Goal: Task Accomplishment & Management: Use online tool/utility

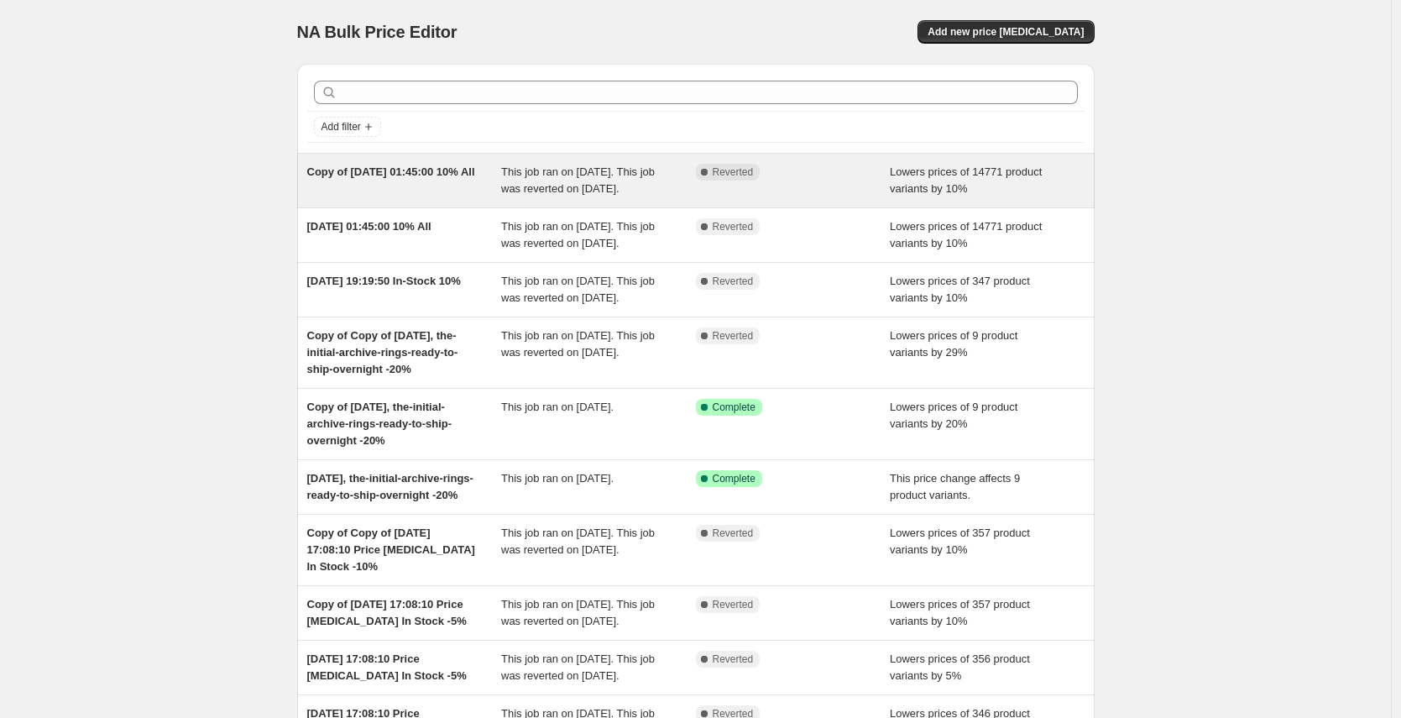
click at [401, 194] on div "Copy of [DATE] 01:45:00 10% All" at bounding box center [404, 181] width 195 height 34
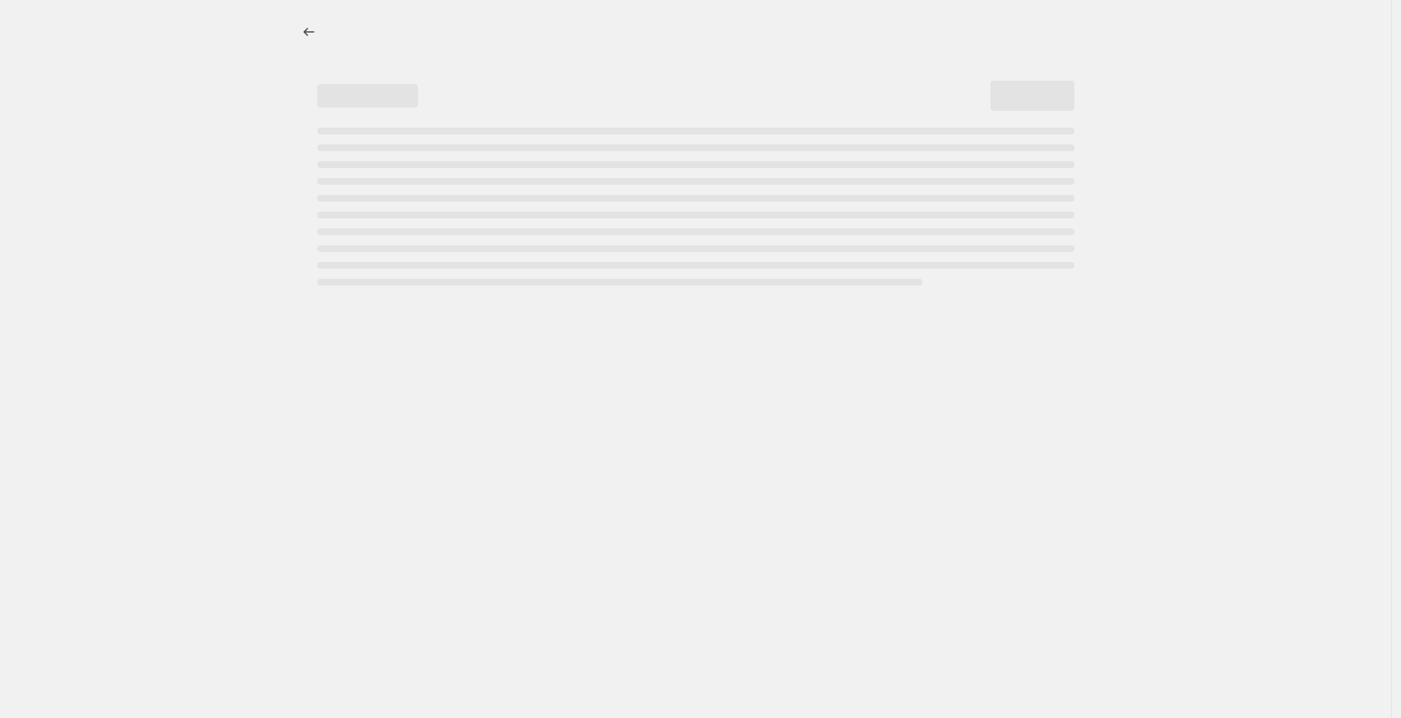
select select "percentage"
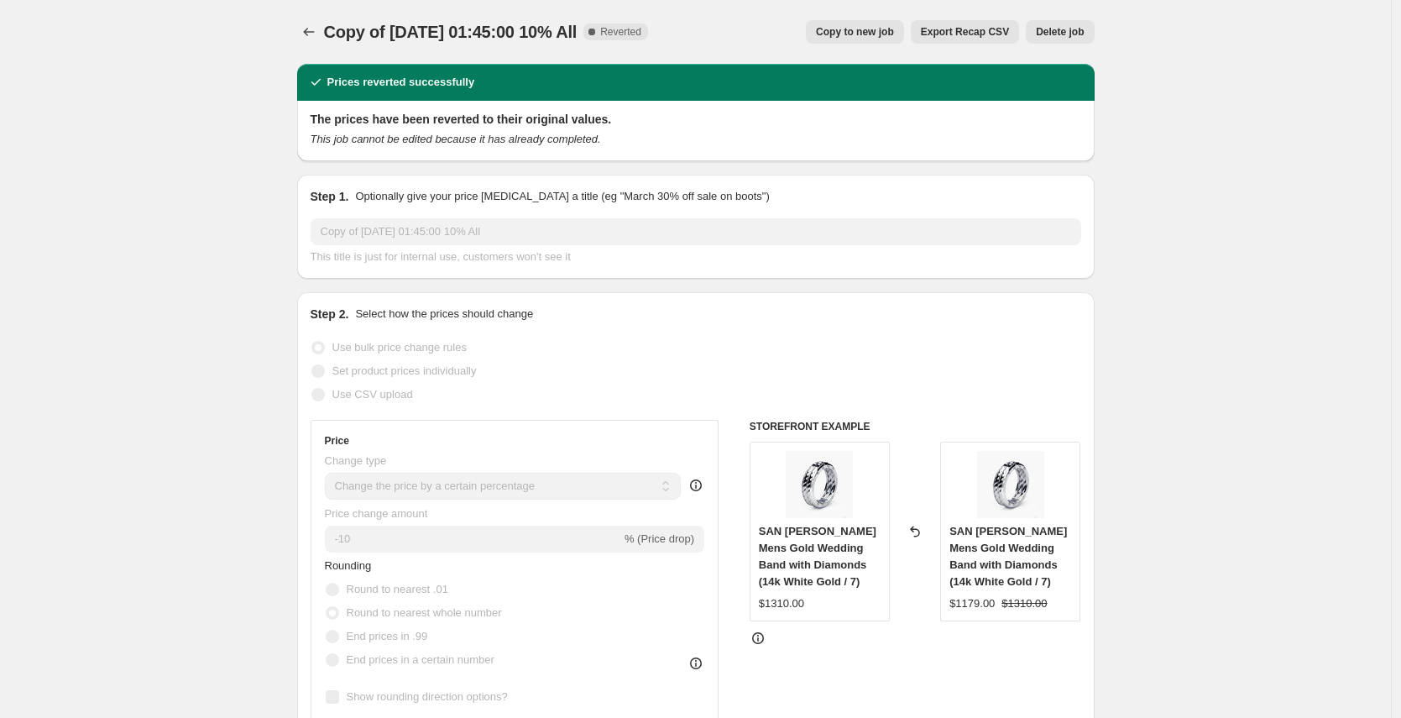
click at [858, 31] on span "Copy to new job" at bounding box center [855, 31] width 78 height 13
select select "percentage"
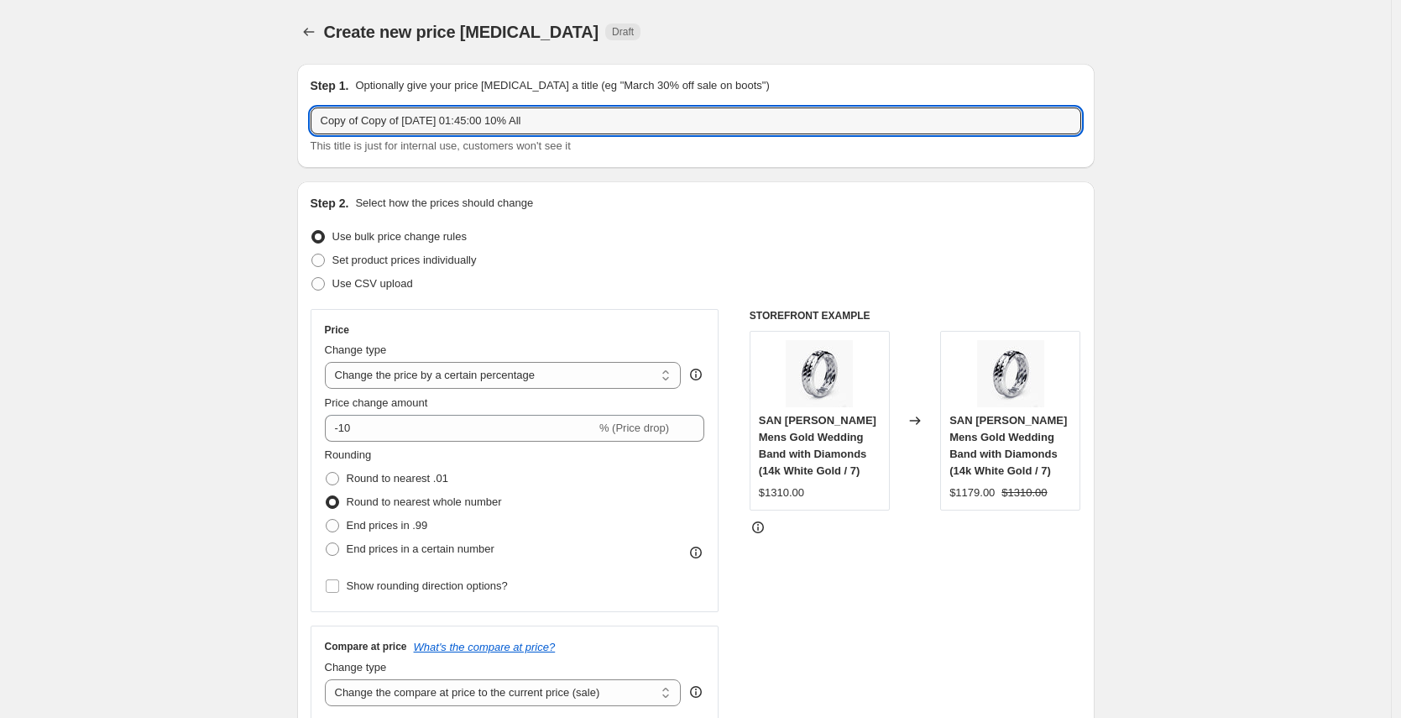
drag, startPoint x: 420, startPoint y: 122, endPoint x: 233, endPoint y: 122, distance: 186.4
drag, startPoint x: 441, startPoint y: 122, endPoint x: 396, endPoint y: 123, distance: 44.5
click at [396, 123] on input "[DATE] 01:45:00 10% All" at bounding box center [696, 120] width 771 height 27
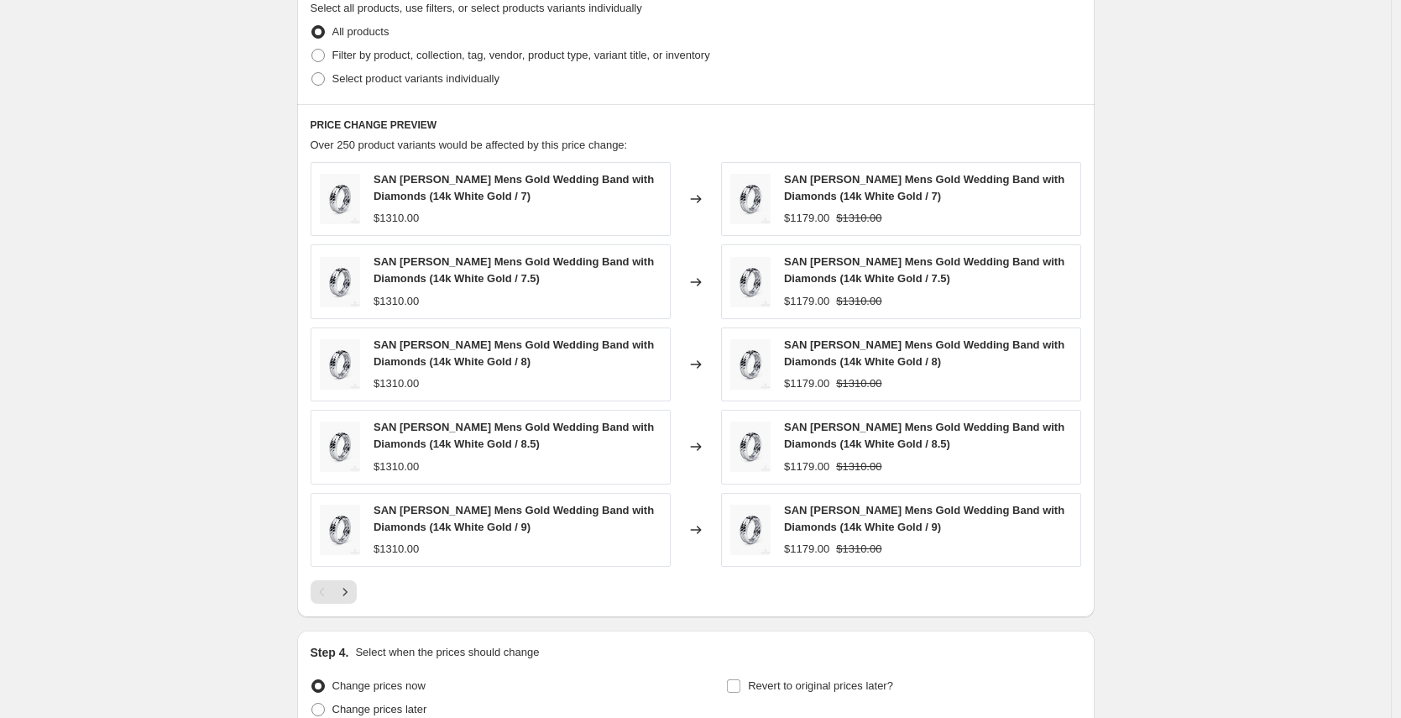
scroll to position [987, 0]
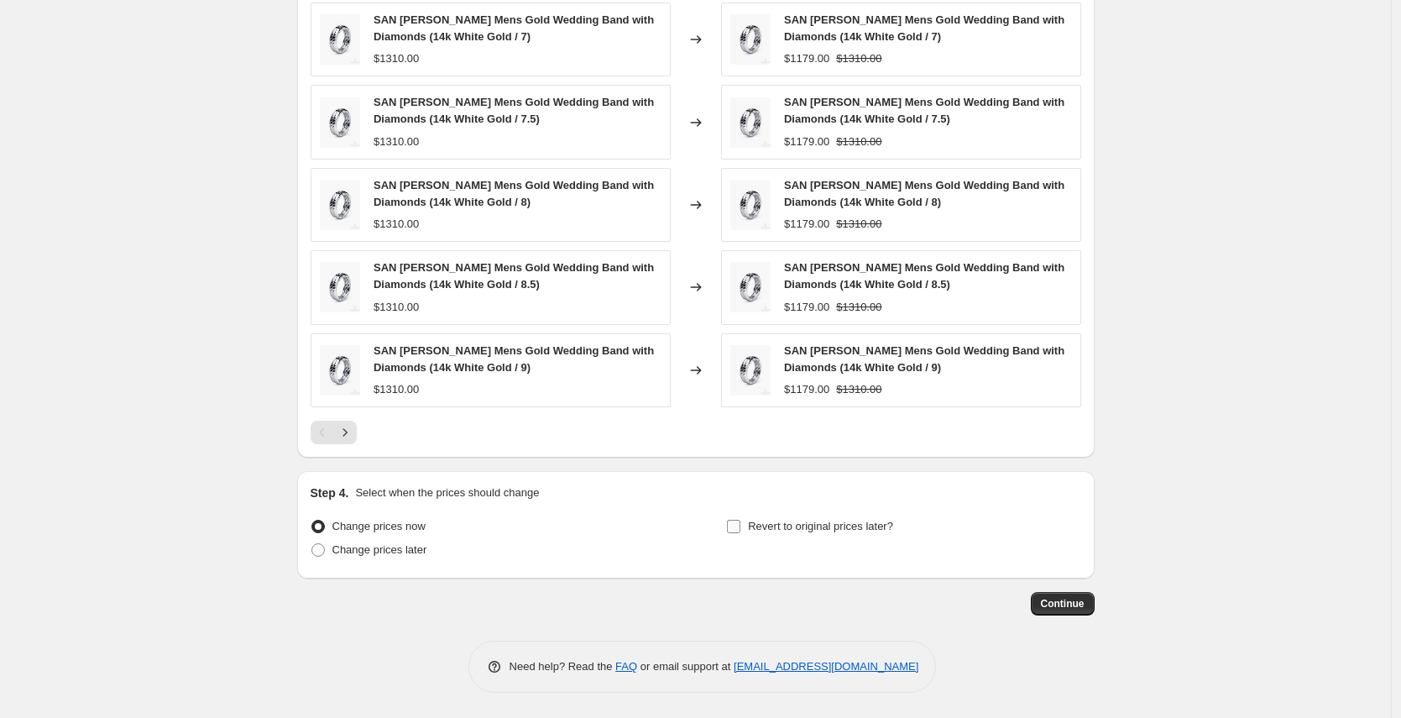
type input "[DATE], 10% All"
click at [741, 527] on input "Revert to original prices later?" at bounding box center [733, 526] width 13 height 13
checkbox input "true"
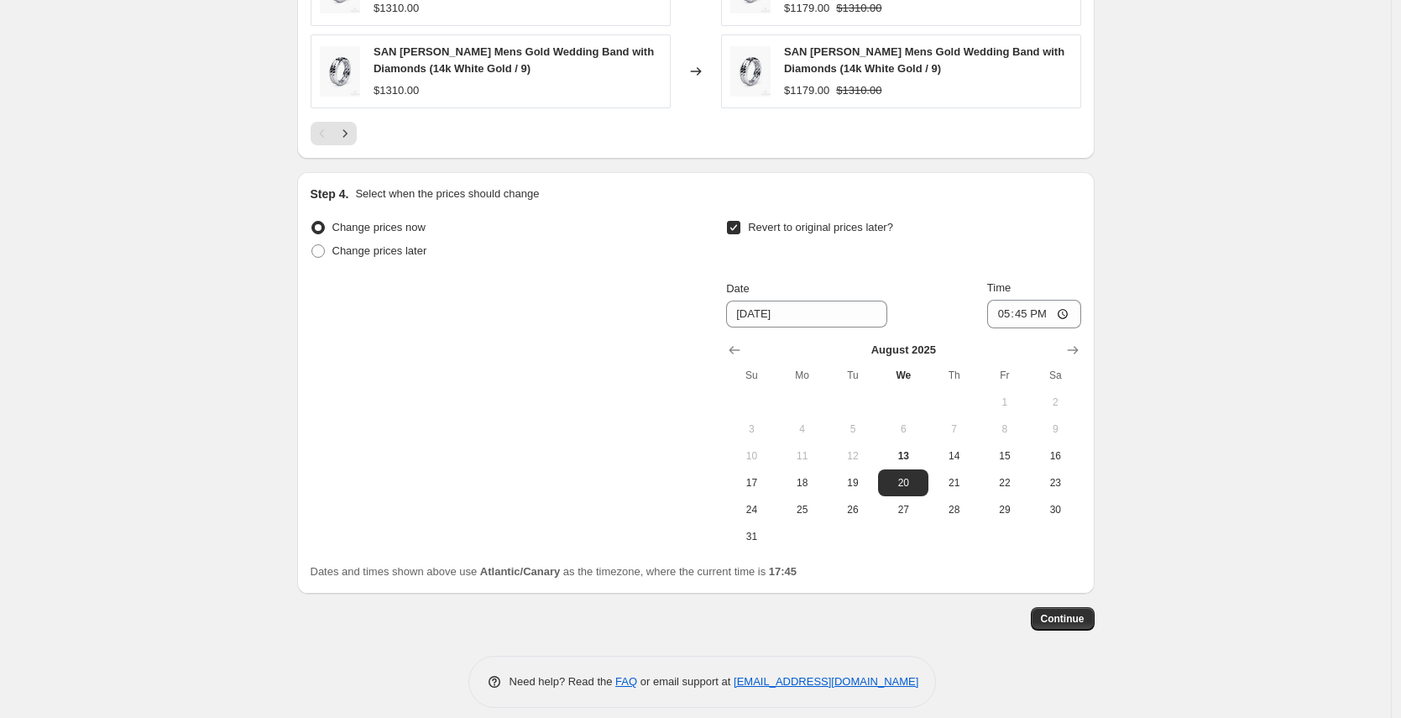
scroll to position [1301, 0]
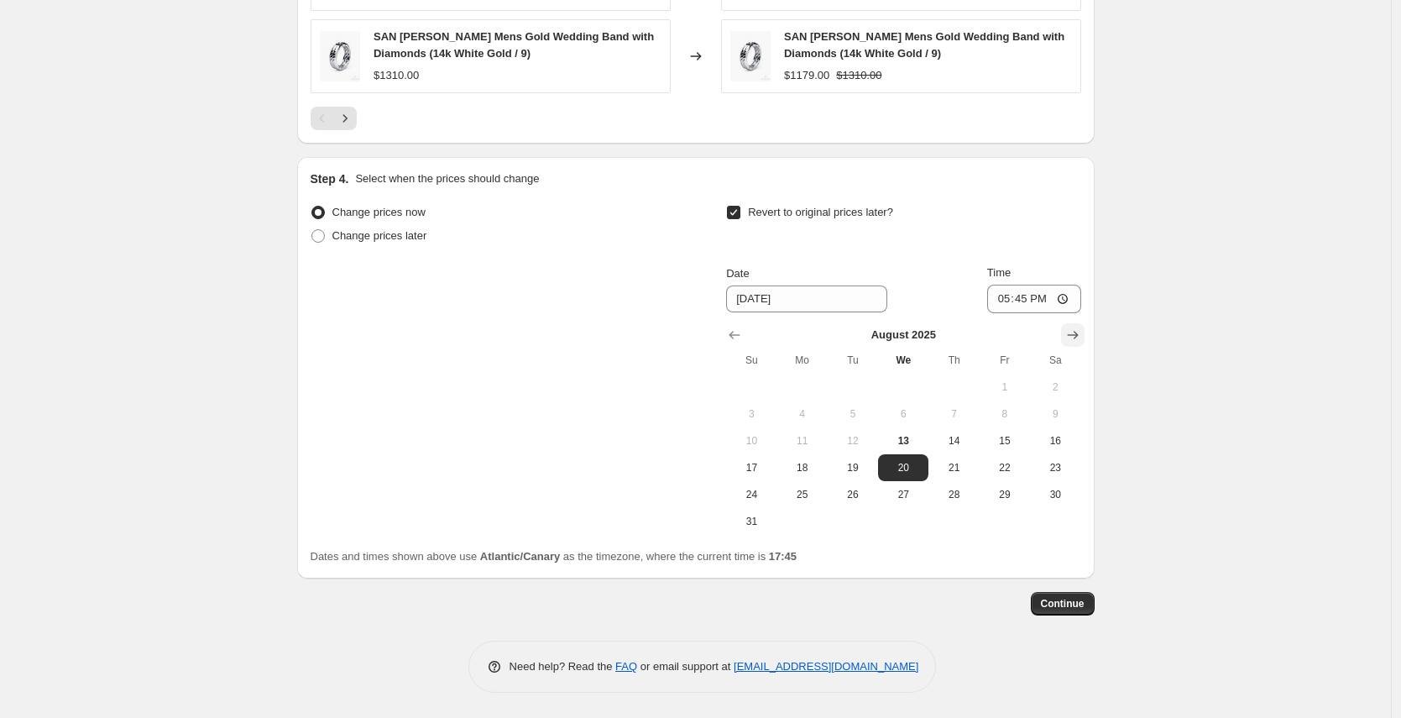
click at [1077, 332] on icon "Show next month, September 2025" at bounding box center [1073, 335] width 17 height 17
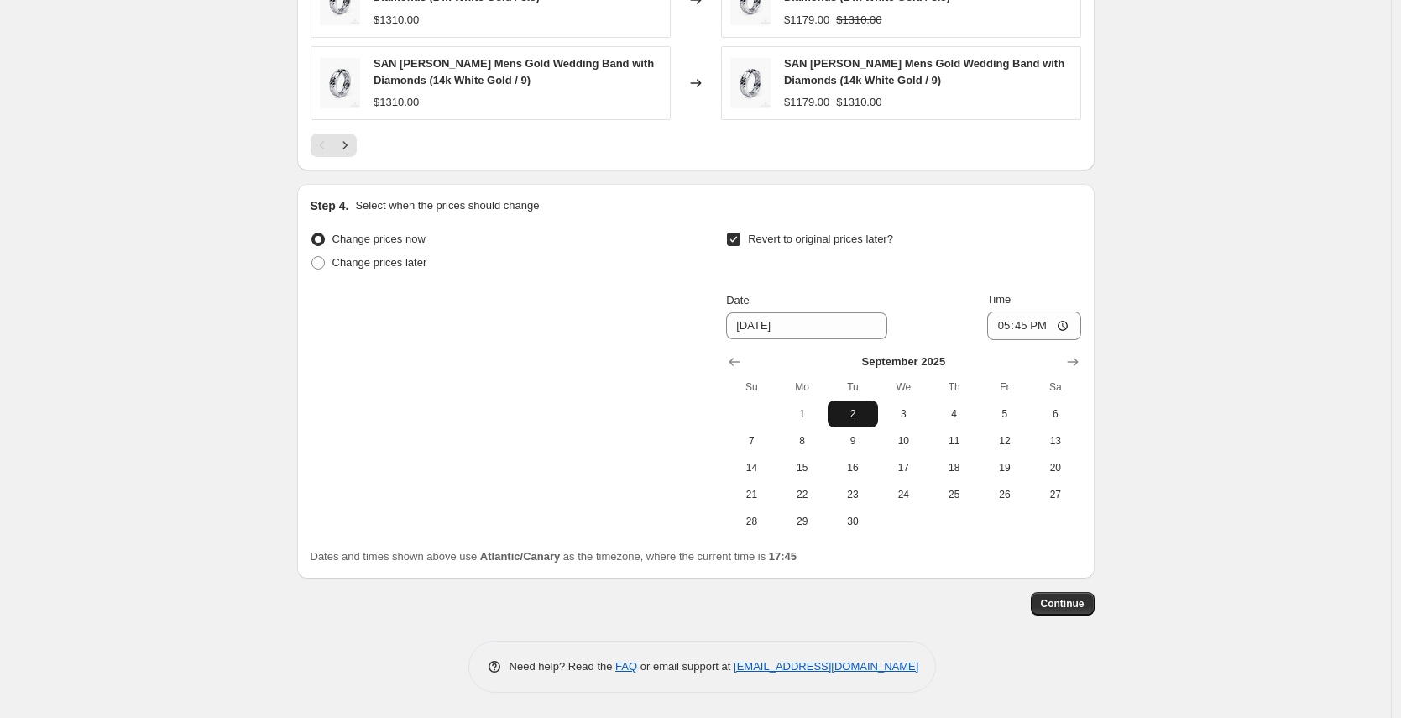
click at [858, 415] on span "2" at bounding box center [853, 413] width 37 height 13
type input "[DATE]"
click at [1047, 324] on input "17:45" at bounding box center [1034, 326] width 94 height 29
click at [1025, 327] on input "17:45" at bounding box center [1034, 326] width 94 height 29
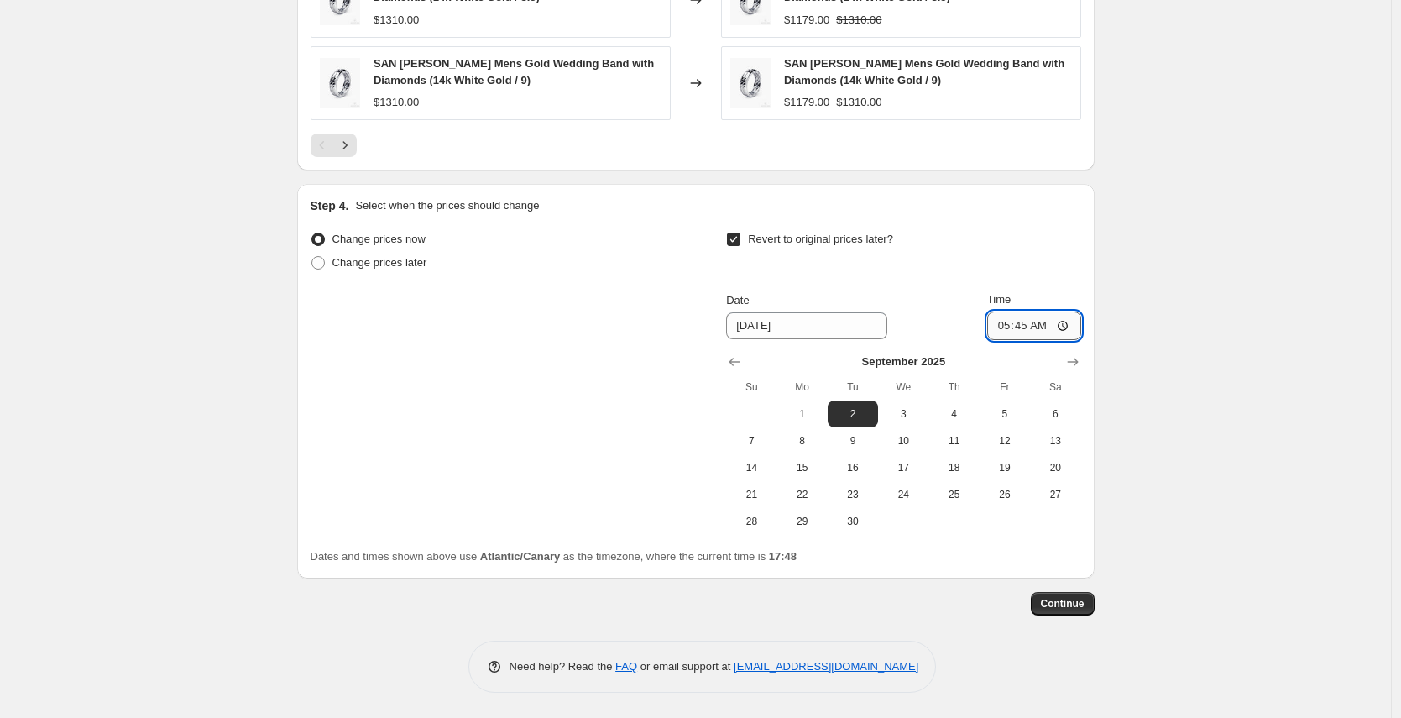
click at [1032, 327] on input "05:45" at bounding box center [1034, 326] width 94 height 29
type input "10:45"
click at [1085, 608] on span "Continue" at bounding box center [1063, 603] width 44 height 13
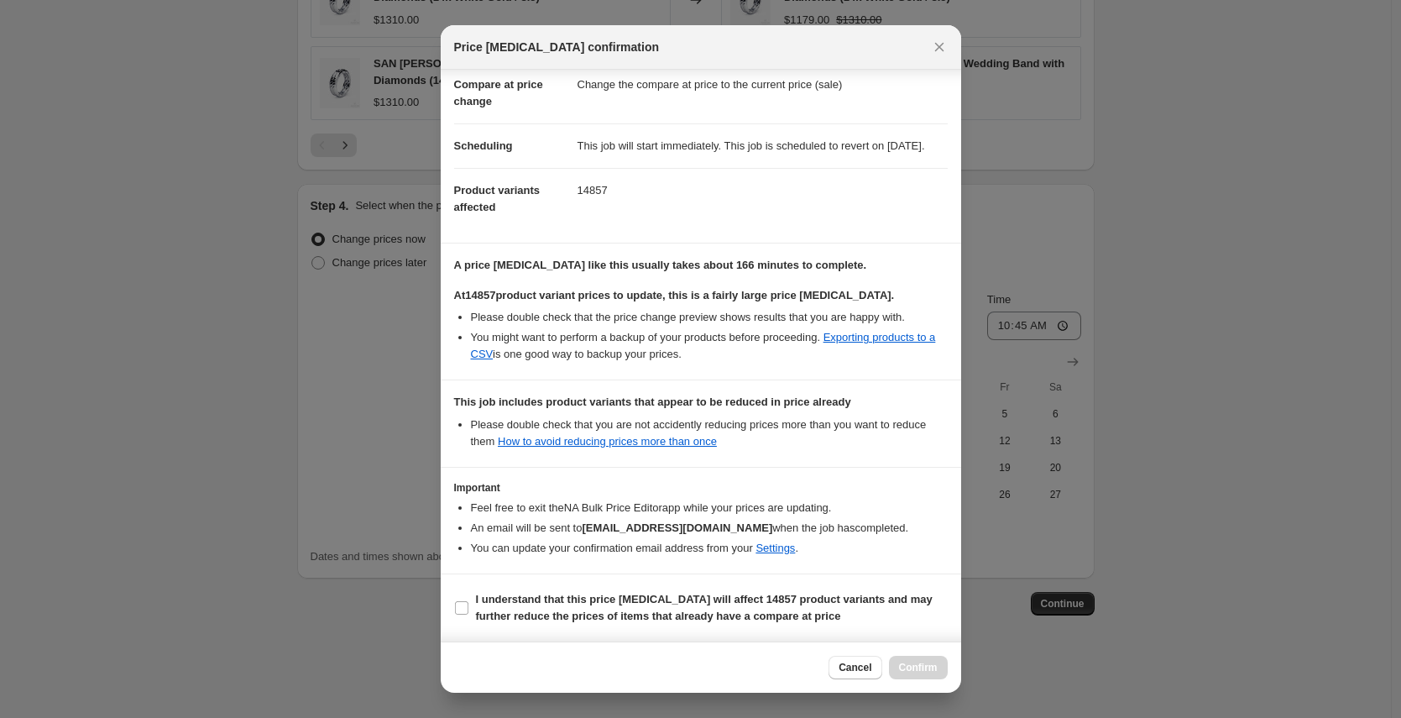
scroll to position [98, 0]
click at [458, 608] on input "I understand that this price [MEDICAL_DATA] will affect 14857 product variants …" at bounding box center [461, 607] width 13 height 13
checkbox input "true"
click at [845, 666] on span "Cancel" at bounding box center [855, 667] width 33 height 13
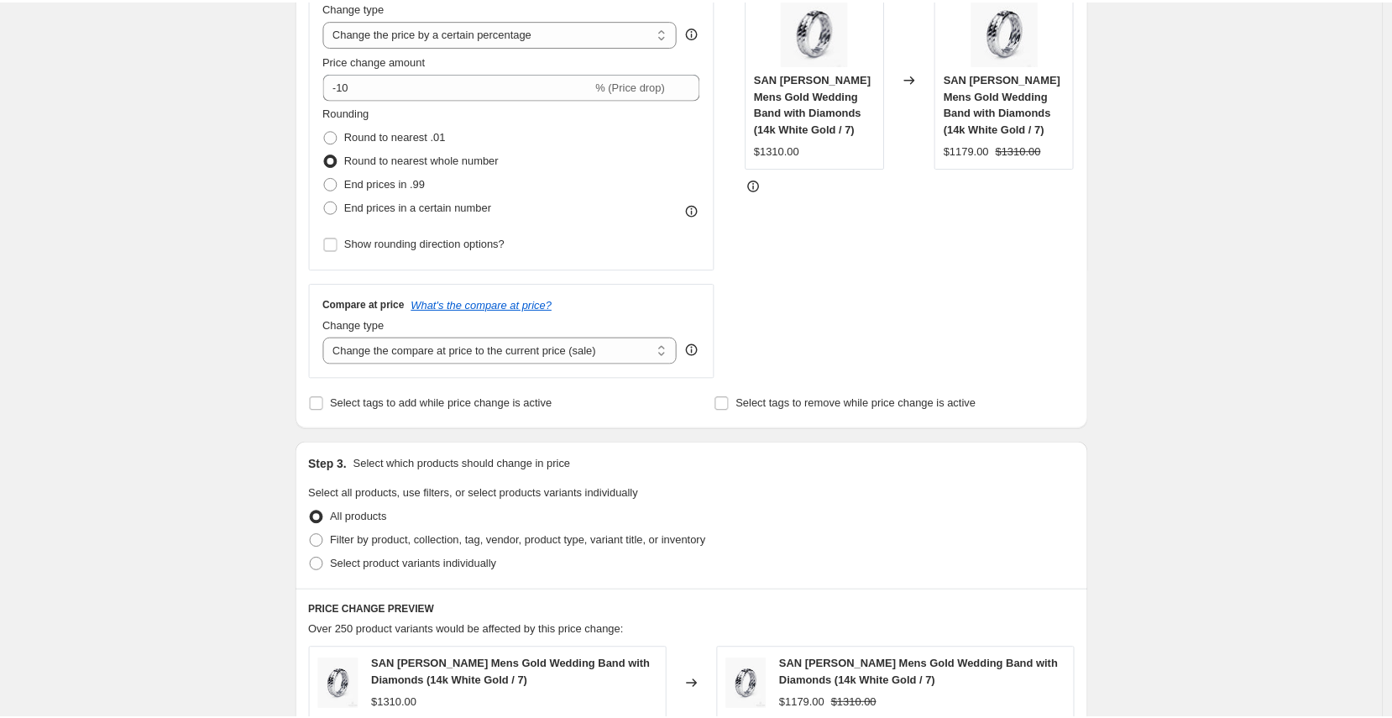
scroll to position [0, 0]
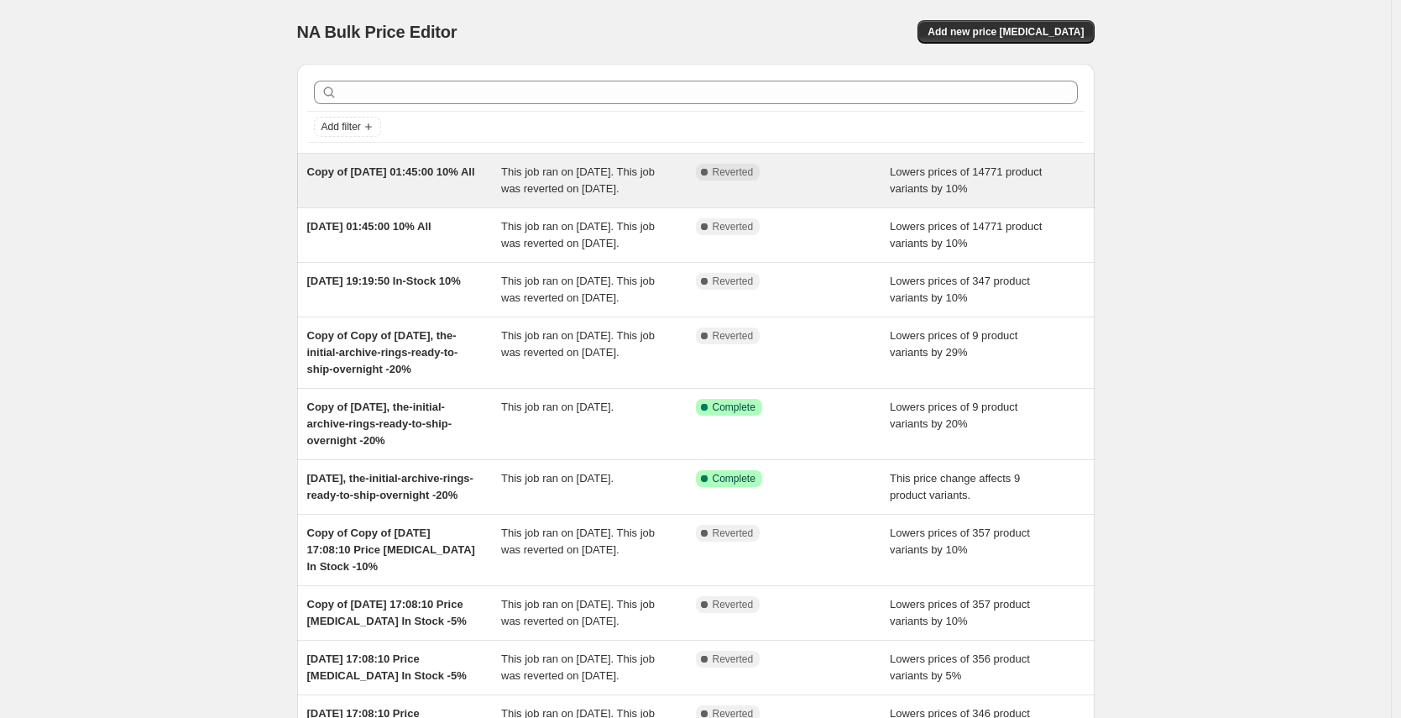
click at [441, 191] on div "Copy of [DATE] 01:45:00 10% All" at bounding box center [404, 181] width 195 height 34
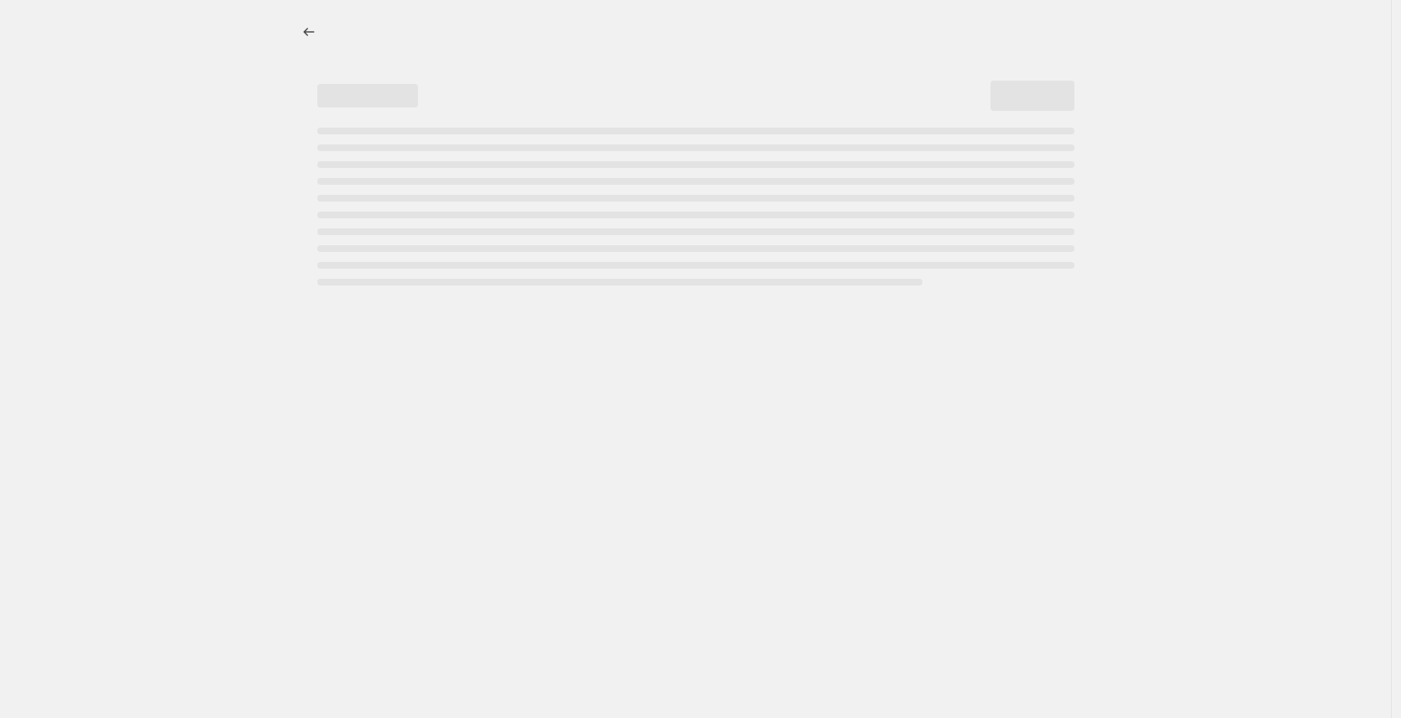
select select "percentage"
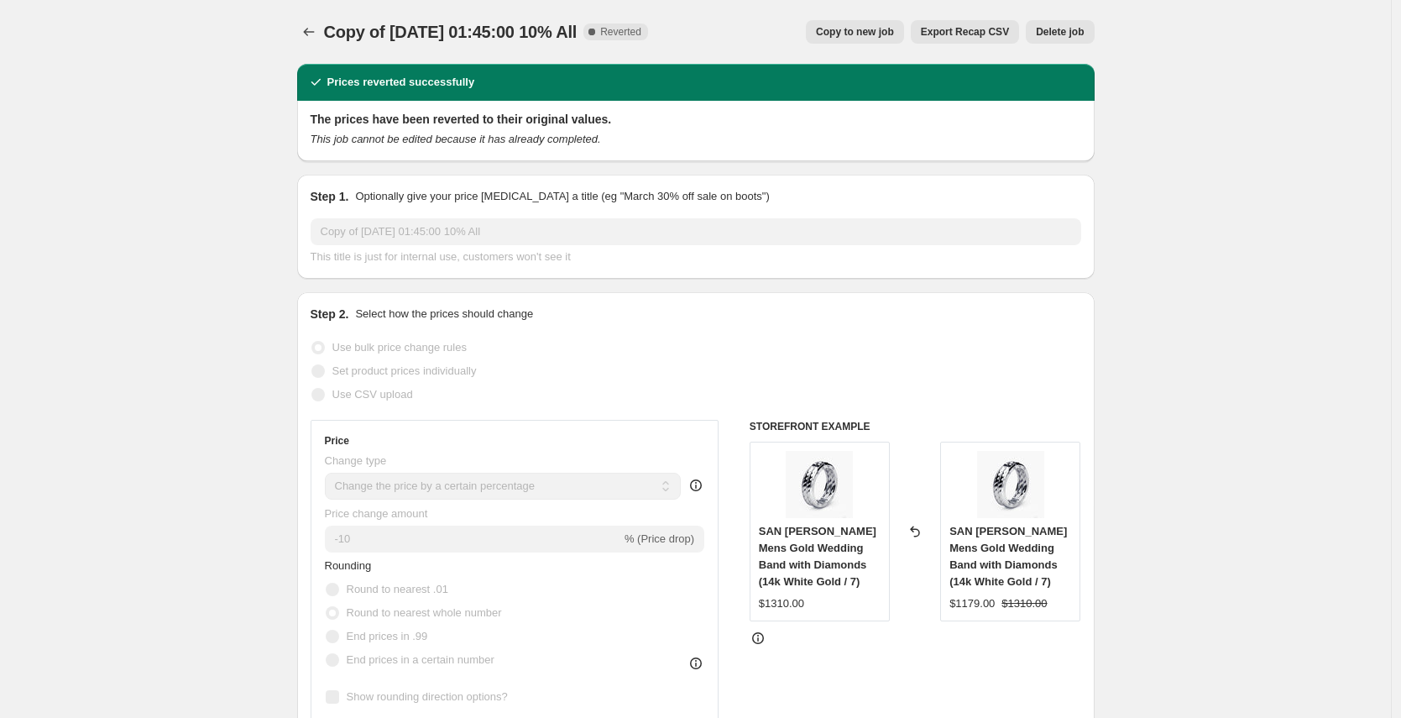
click at [852, 34] on span "Copy to new job" at bounding box center [855, 31] width 78 height 13
select select "percentage"
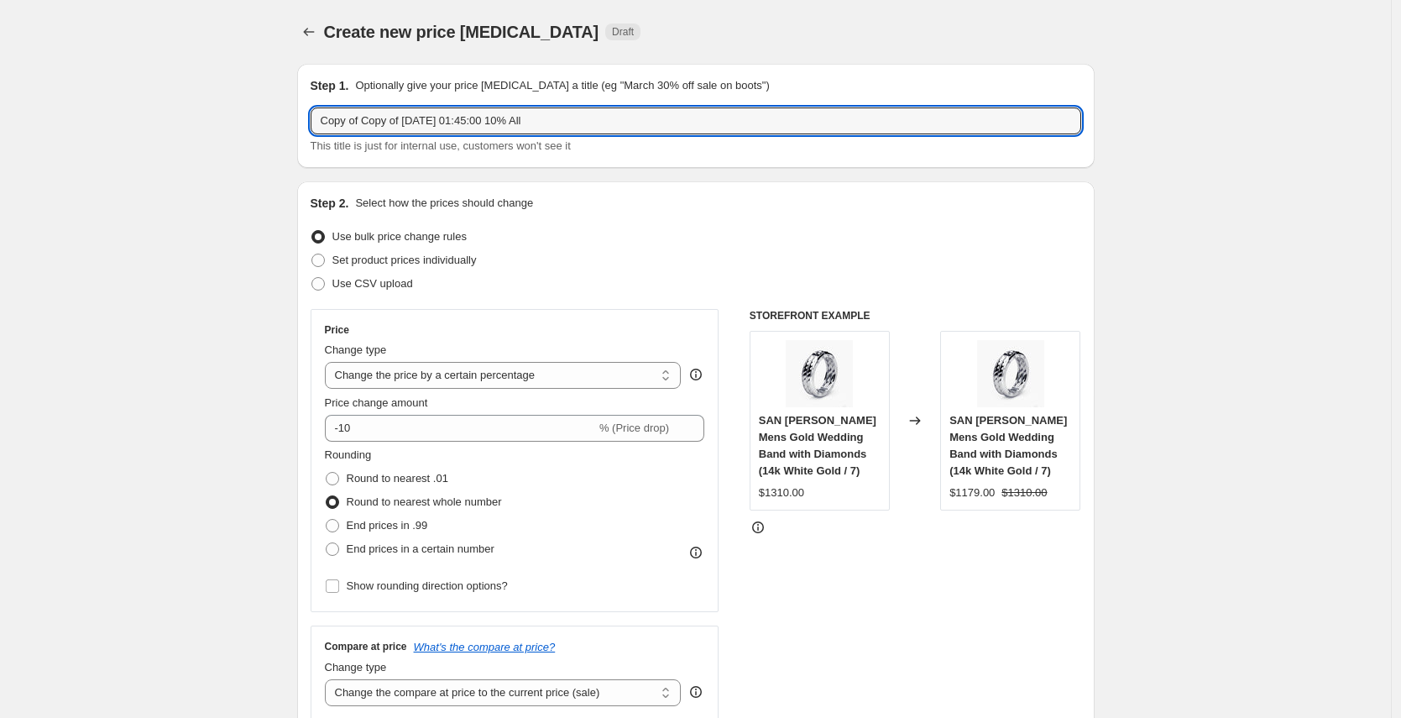
drag, startPoint x: 413, startPoint y: 119, endPoint x: 226, endPoint y: 99, distance: 188.3
click at [333, 118] on input "02 Aug 2025, 01:45:00 10% All" at bounding box center [696, 120] width 771 height 27
click at [438, 123] on input "[DATE] 01:45:00 10% All" at bounding box center [696, 120] width 771 height 27
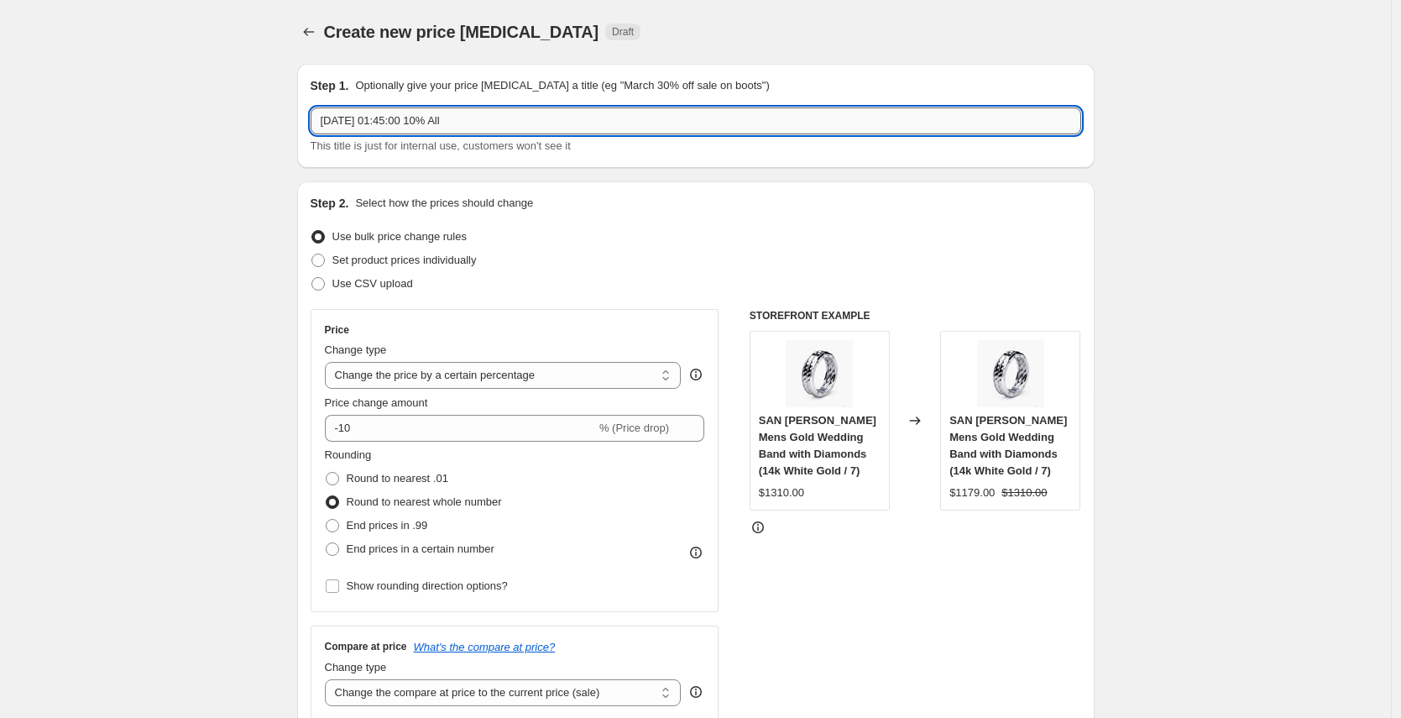
click at [390, 123] on input "[DATE] 01:45:00 10% All" at bounding box center [696, 120] width 771 height 27
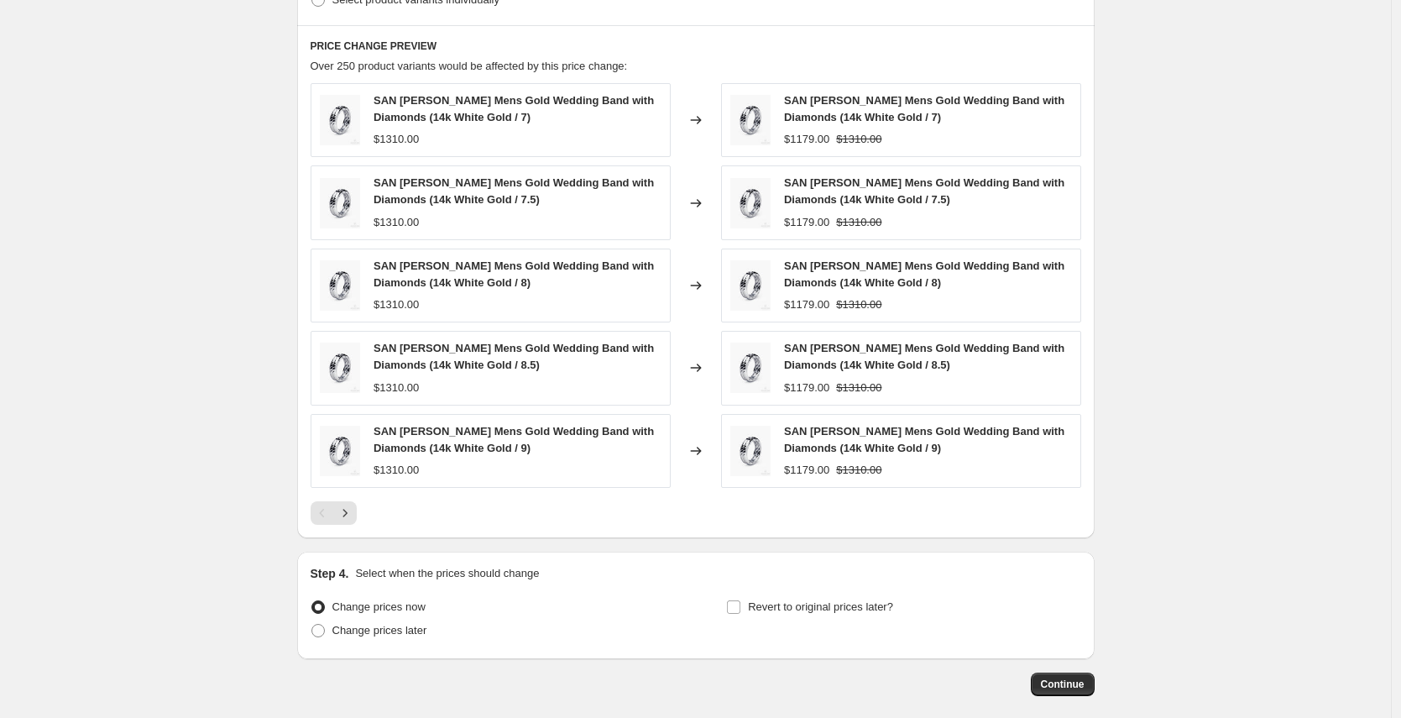
scroll to position [987, 0]
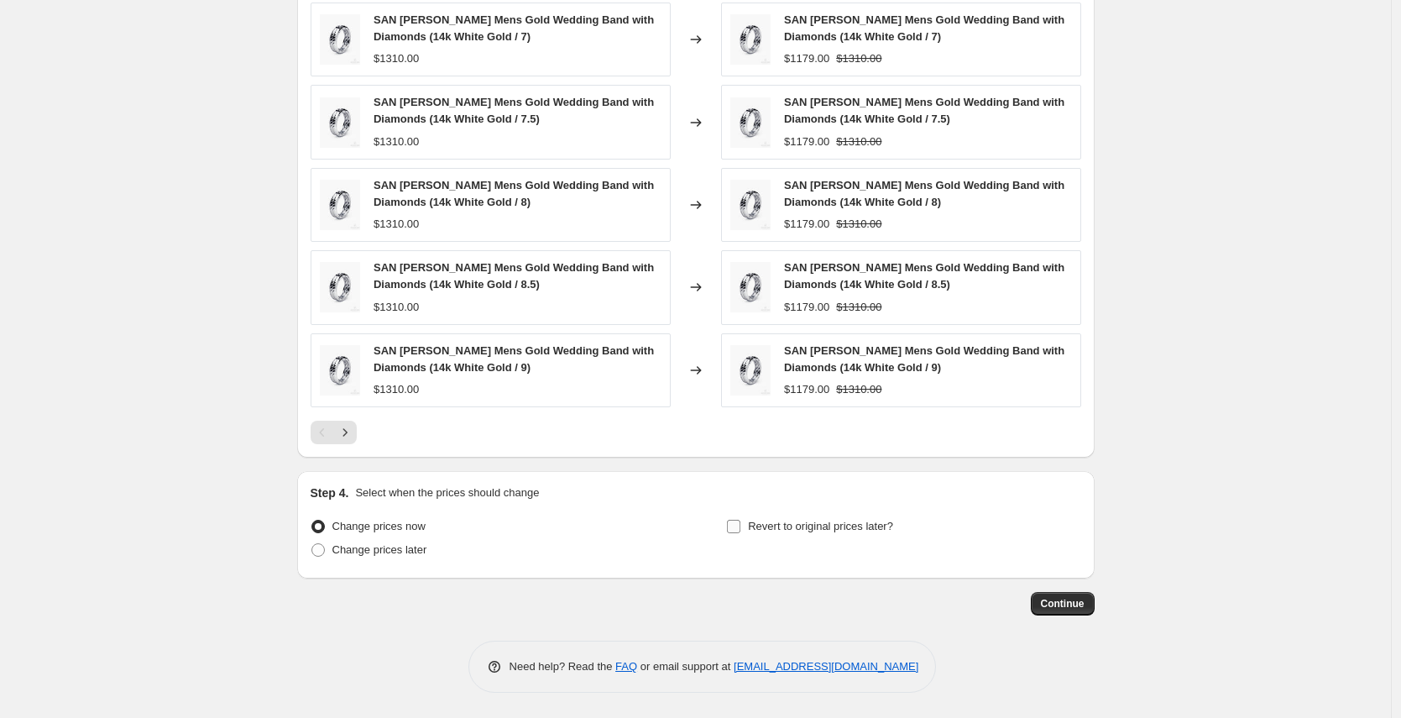
type input "[DATE], 10% All"
click at [741, 524] on input "Revert to original prices later?" at bounding box center [733, 526] width 13 height 13
checkbox input "true"
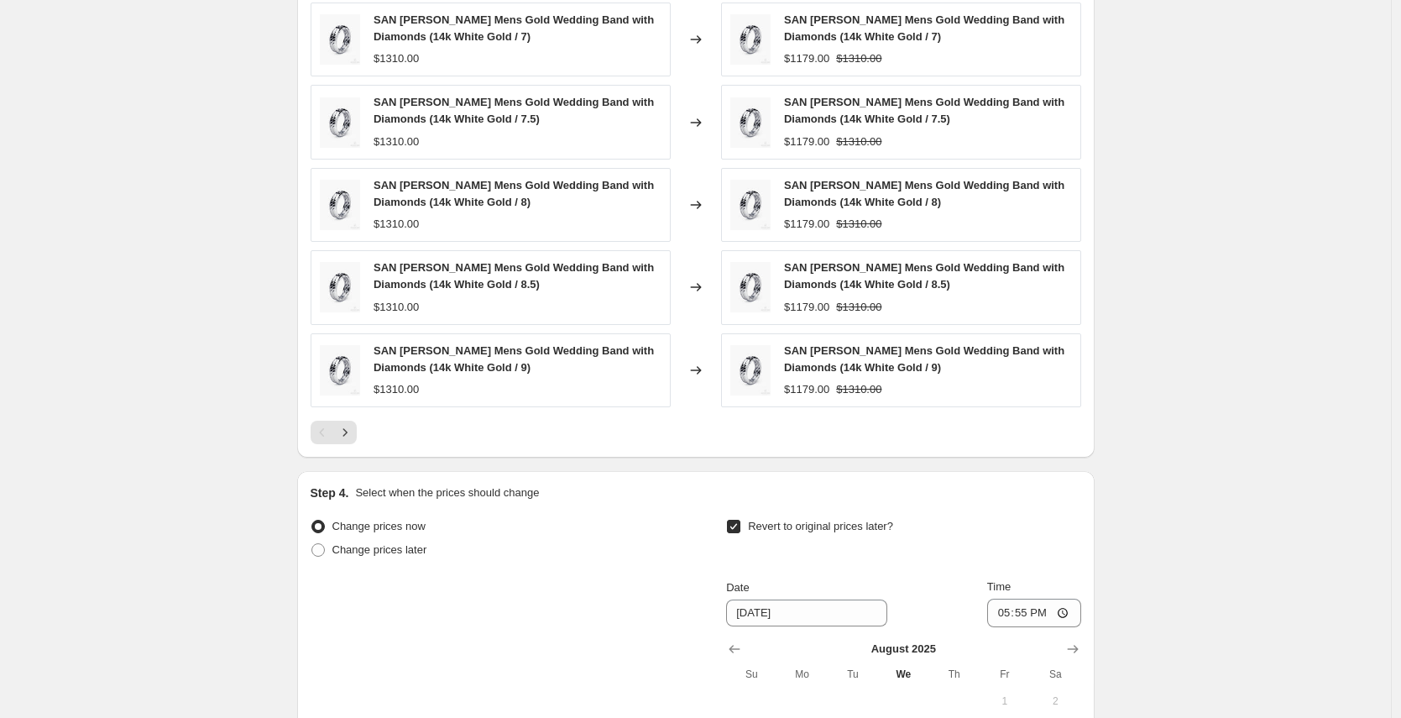
scroll to position [1301, 0]
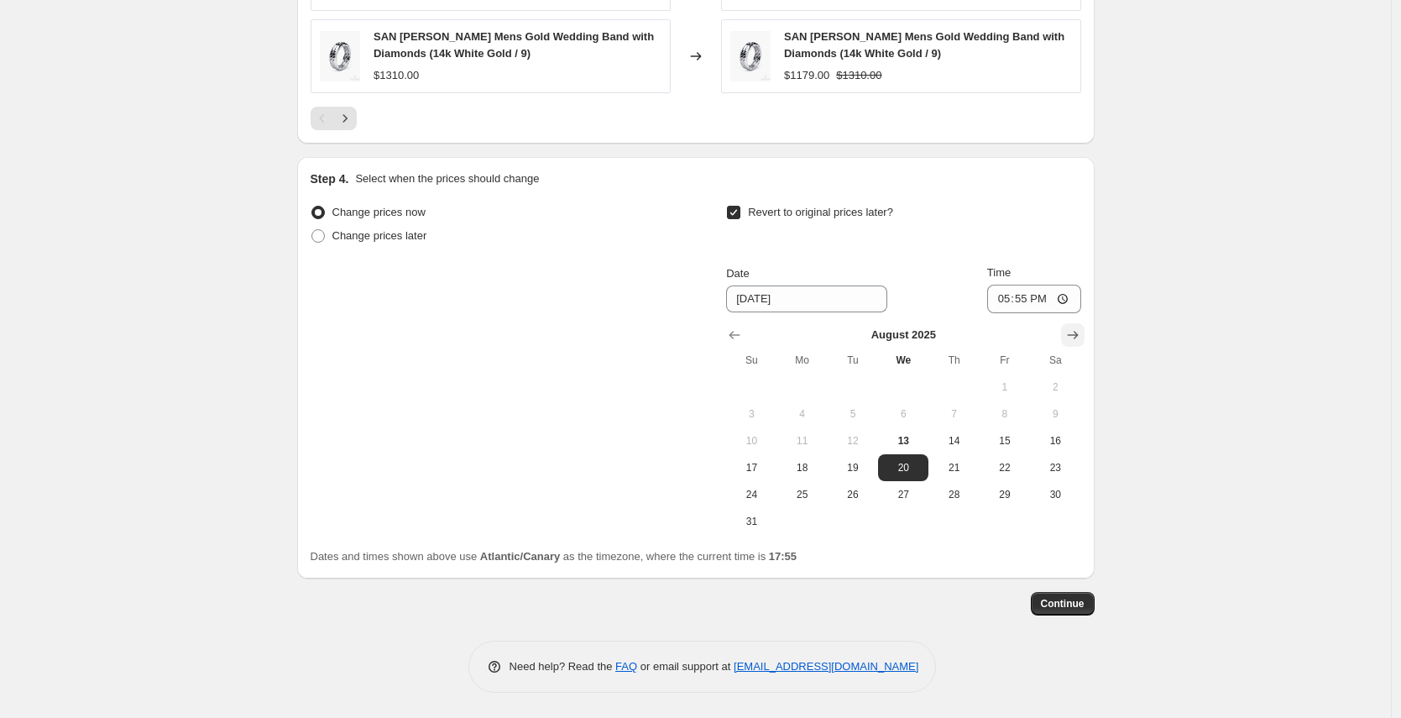
click at [1078, 335] on icon "Show next month, September 2025" at bounding box center [1072, 335] width 11 height 8
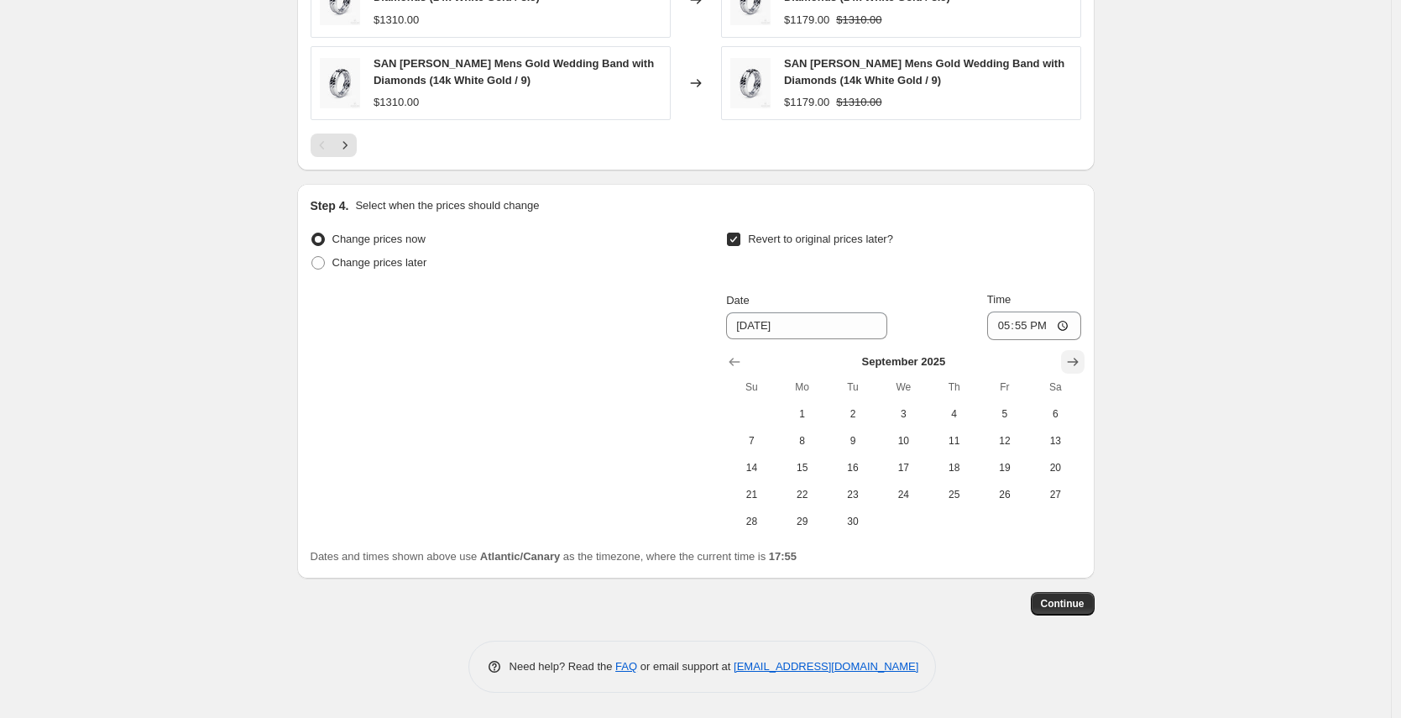
scroll to position [1275, 0]
click at [856, 415] on span "2" at bounding box center [853, 413] width 37 height 13
type input "[DATE]"
click at [1032, 326] on input "17:55" at bounding box center [1034, 326] width 94 height 29
type input "10:55"
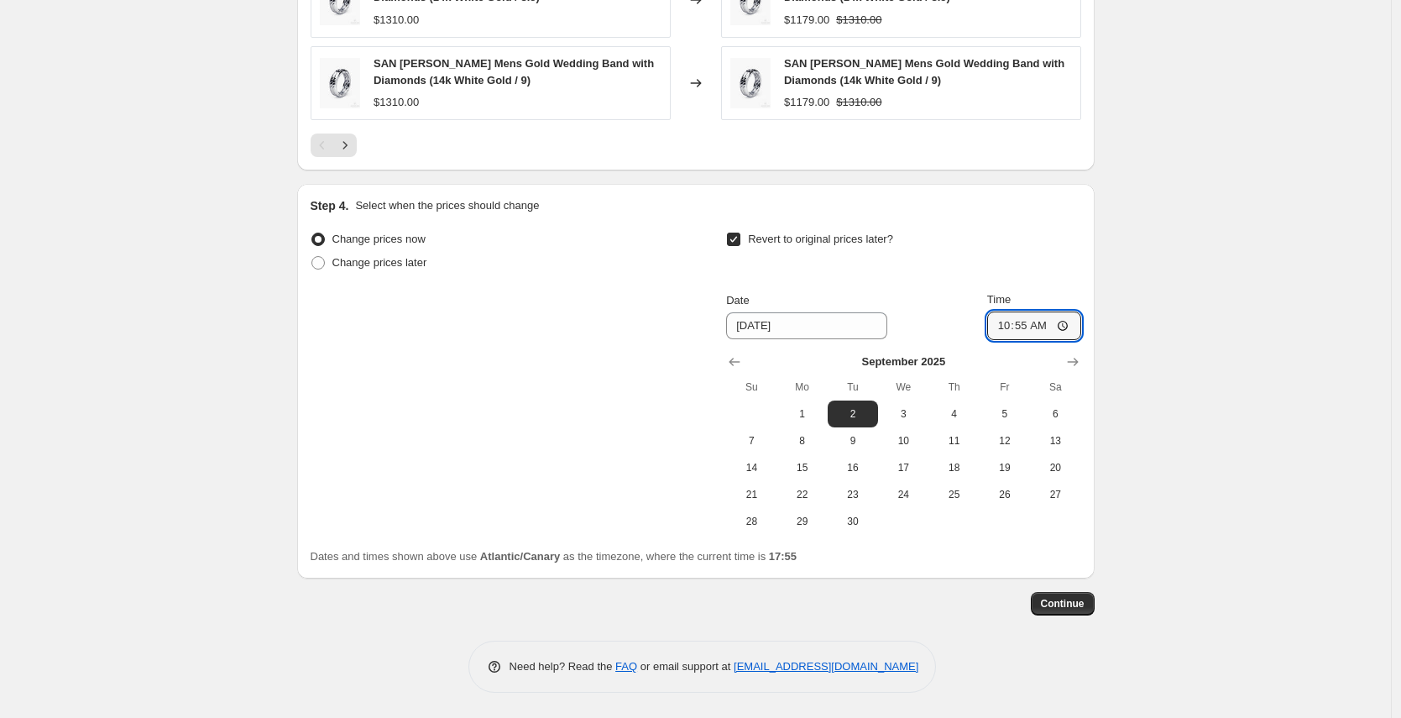
click at [1069, 609] on span "Continue" at bounding box center [1063, 603] width 44 height 13
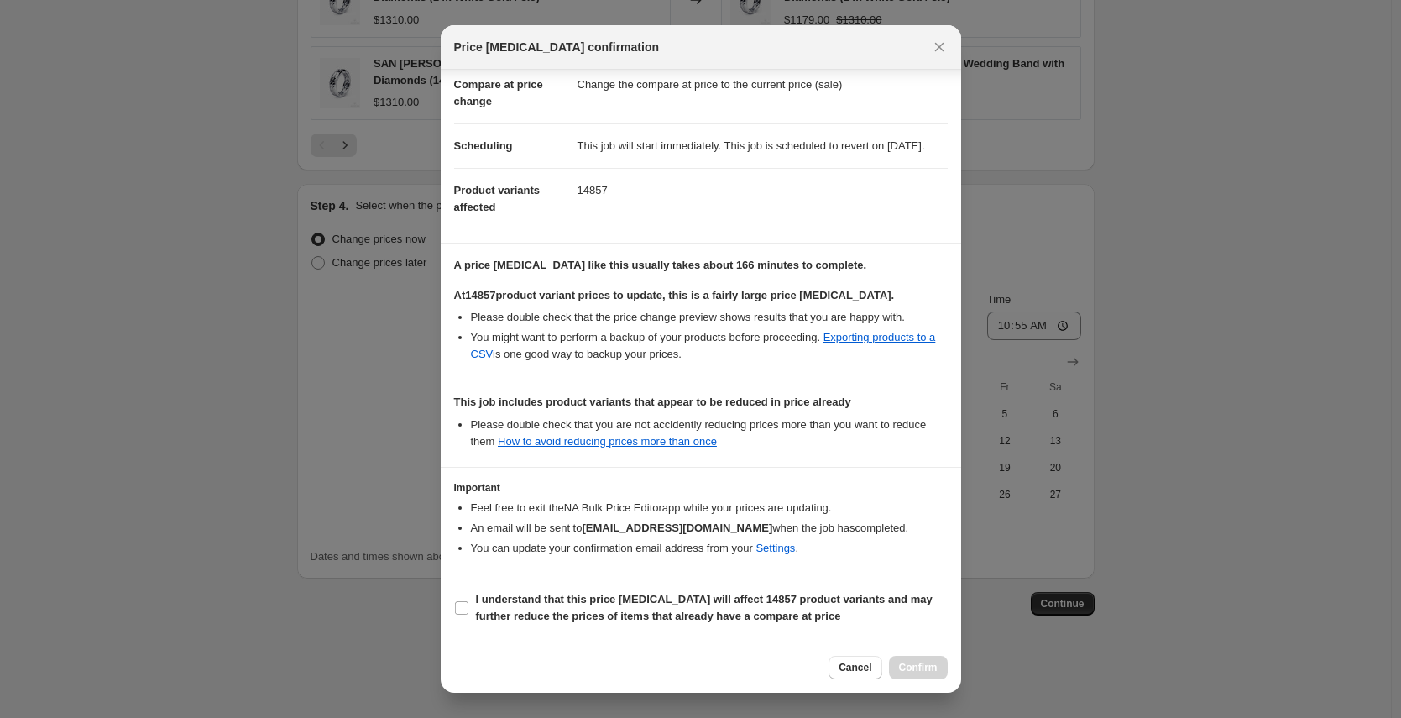
scroll to position [98, 0]
click at [583, 616] on b "I understand that this price [MEDICAL_DATA] will affect 14857 product variants …" at bounding box center [704, 607] width 457 height 29
click at [469, 615] on input "I understand that this price [MEDICAL_DATA] will affect 14857 product variants …" at bounding box center [461, 607] width 13 height 13
checkbox input "true"
